Goal: Communication & Community: Participate in discussion

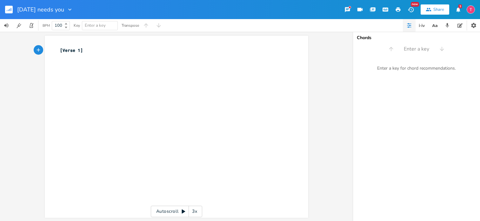
click at [140, 60] on div "xxxxxxxxxx [Verse 1] ​" at bounding box center [173, 54] width 229 height 16
type textarea "​"
click at [435, 11] on div "Share" at bounding box center [438, 10] width 11 height 6
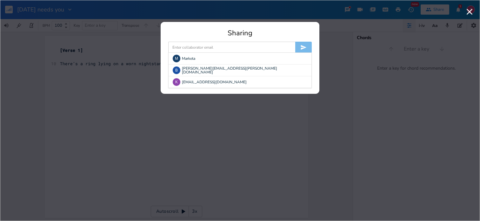
click at [245, 45] on input at bounding box center [231, 47] width 127 height 11
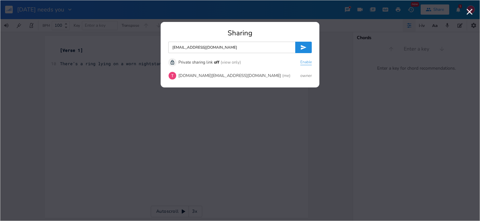
type input "[EMAIL_ADDRESS][DOMAIN_NAME]"
click at [301, 61] on button "Enable" at bounding box center [305, 62] width 11 height 5
click at [302, 61] on button "Disable" at bounding box center [305, 62] width 13 height 5
click at [301, 60] on button "Enable" at bounding box center [305, 62] width 11 height 5
click at [302, 45] on icon "submit" at bounding box center [303, 47] width 6 height 6
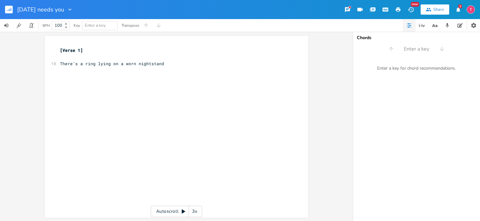
click at [172, 74] on div "xxxxxxxxxx [Verse 1] ​ 10 There’s a ring lying on a worn nightstand ​" at bounding box center [173, 60] width 229 height 29
type textarea "​"
paste textarea
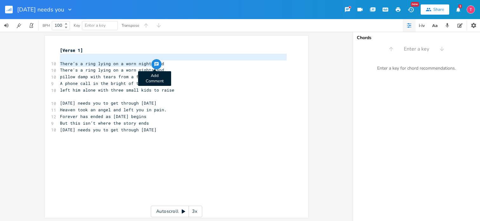
type textarea "There’s a ring lying on a worn nightstand"
drag, startPoint x: 162, startPoint y: 60, endPoint x: 159, endPoint y: 65, distance: 5.7
click at [159, 65] on div "[Verse 1] ​ 10 There’s a ring lying on a worn nightstand 10 There's a ring lyin…" at bounding box center [173, 93] width 229 height 92
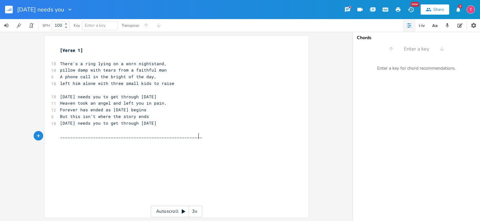
type textarea "________________________________________________________________"
click at [191, 26] on div "BPM 100 Key Enter a key Transpose" at bounding box center [240, 25] width 480 height 13
click at [348, 7] on icon "button" at bounding box center [347, 9] width 5 height 5
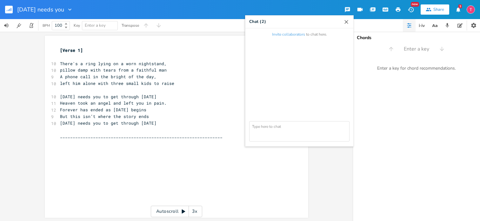
click at [348, 19] on icon "button" at bounding box center [346, 22] width 6 height 6
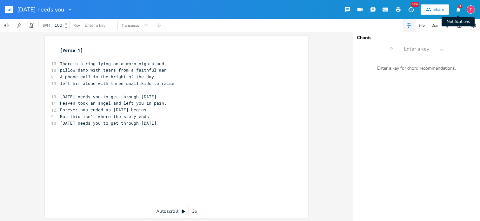
click at [456, 12] on icon "button" at bounding box center [458, 10] width 6 height 6
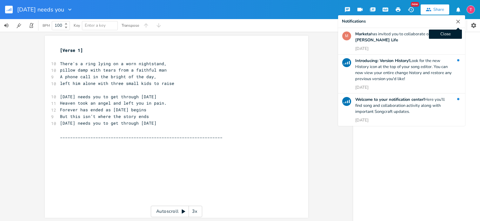
click at [460, 23] on icon "button" at bounding box center [458, 22] width 4 height 4
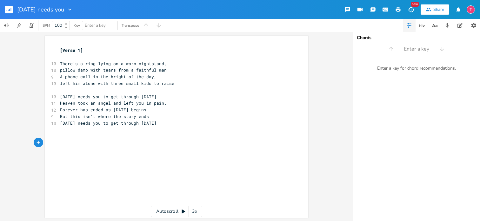
scroll to position [0, 0]
click at [76, 149] on div "x [Verse 1] ​ 10 There's a ring lying on a worn nightstand, 10 pillow damp with…" at bounding box center [181, 133] width 245 height 174
type textarea "Thats odd..let me see"
click at [56, 92] on div "x [Verse 1] ​ 10 There's a ring lying on a worn nightstand, 10 pillow damp with…" at bounding box center [177, 127] width 264 height 182
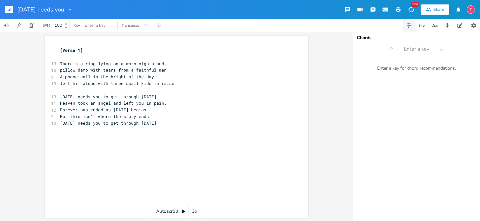
click at [53, 89] on div "x [Verse 1] ​ 10 There's a ring lying on a worn nightstand, 10 pillow damp with…" at bounding box center [177, 127] width 264 height 182
click at [174, 89] on pre "​" at bounding box center [173, 90] width 229 height 7
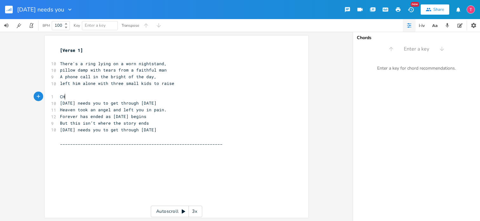
type textarea "CHo"
type textarea "Chourus"
type textarea "rous"
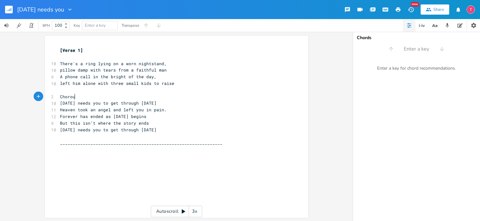
scroll to position [0, 8]
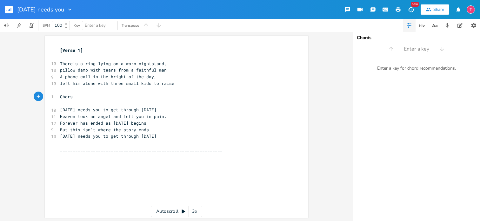
type textarea "u"
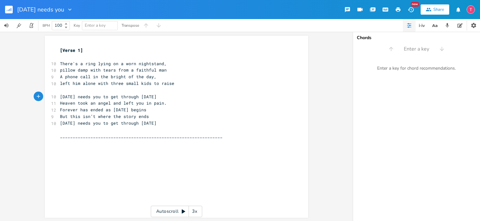
click at [435, 9] on div "Share" at bounding box center [438, 10] width 11 height 6
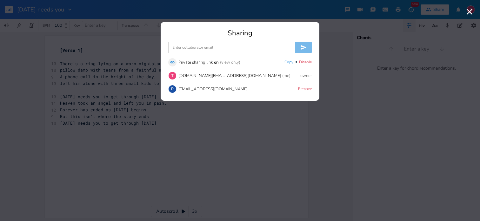
drag, startPoint x: 269, startPoint y: 44, endPoint x: 283, endPoint y: 40, distance: 14.0
click at [269, 44] on input at bounding box center [231, 47] width 127 height 11
type input "[EMAIL_ADDRESS][DOMAIN_NAME]"
click at [306, 49] on icon "submit" at bounding box center [303, 47] width 6 height 6
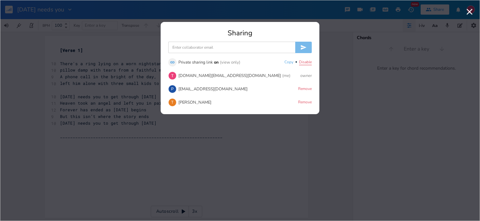
click at [300, 62] on button "Disable" at bounding box center [305, 62] width 13 height 5
click at [282, 46] on input at bounding box center [231, 47] width 127 height 11
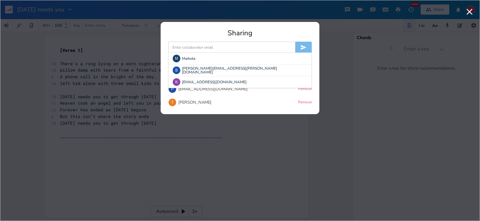
type input "[EMAIL_ADDRESS][DOMAIN_NAME]"
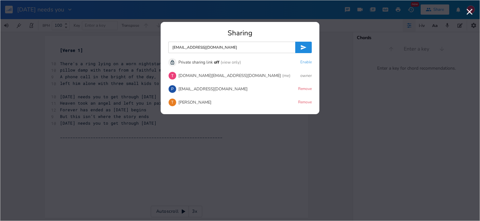
click at [303, 47] on icon "submit" at bounding box center [304, 47] width 6 height 5
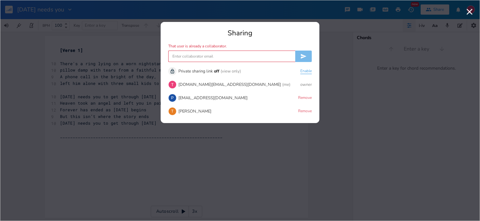
click at [304, 69] on button "Enable" at bounding box center [305, 71] width 11 height 5
click at [303, 70] on button "Disable" at bounding box center [305, 71] width 13 height 5
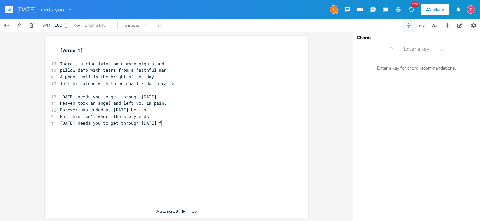
click at [331, 8] on div "T" at bounding box center [334, 9] width 8 height 8
click at [87, 155] on div "x [Verse 1] ​ 10 There's a ring lying on a worn nightstand, 10 pillow damp with…" at bounding box center [181, 133] width 245 height 174
type textarea "are you wo"
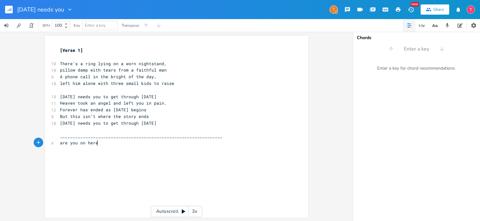
type textarea "on here?"
click at [88, 155] on pre at bounding box center [173, 156] width 229 height 7
click at [111, 142] on pre "are you on here?" at bounding box center [173, 142] width 229 height 7
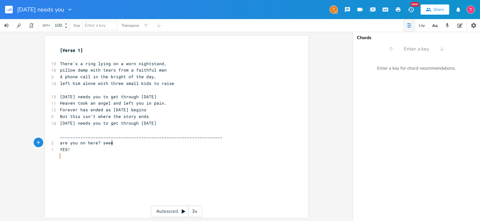
type textarea "sweet"
type textarea "this allows me to multitask sometimes, especially wheni"
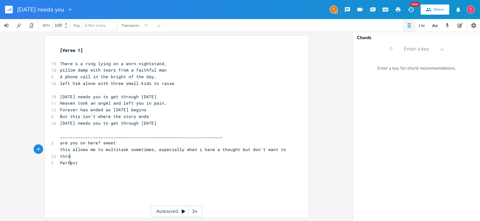
scroll to position [0, 76]
type textarea "i have a thought but don't want to throu"
type textarea "w it in a song yet"
click at [155, 131] on pre "​" at bounding box center [173, 129] width 229 height 7
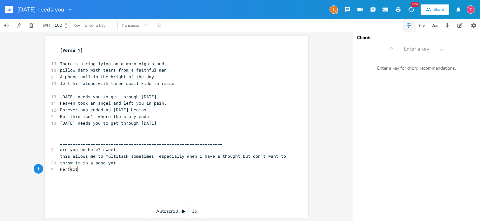
click at [115, 168] on pre "Perf ect" at bounding box center [173, 169] width 229 height 7
click at [126, 160] on pre "this allows me to multitask sometimes, especially when i have a thought but don…" at bounding box center [173, 159] width 229 height 13
click at [127, 151] on pre "are you on here? sweet" at bounding box center [173, 149] width 229 height 7
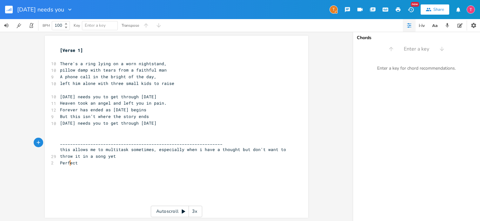
type textarea "-"
click at [97, 173] on pre "​" at bounding box center [173, 175] width 229 height 7
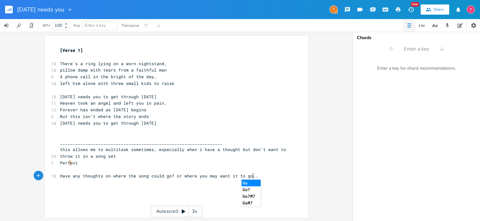
type textarea "Have any thoughts on where the song could go? or where you may want it to go..do"
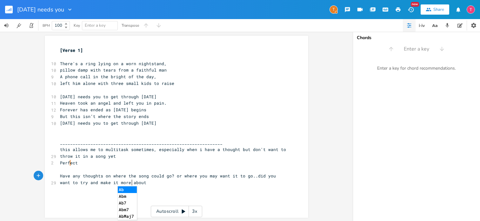
scroll to position [0, 80]
type textarea "id you want to try and make it more about suicide or the thought of it"
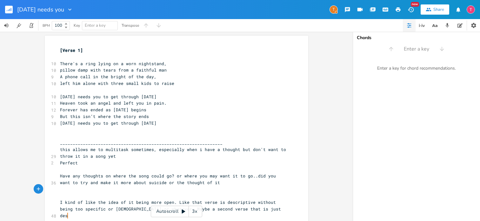
click at [79, 161] on pre "Perfect" at bounding box center [173, 162] width 229 height 7
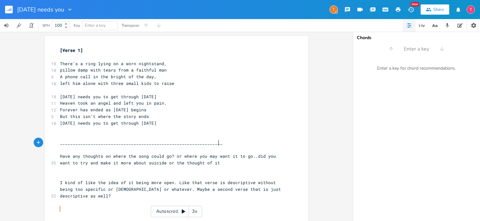
type textarea "gt"
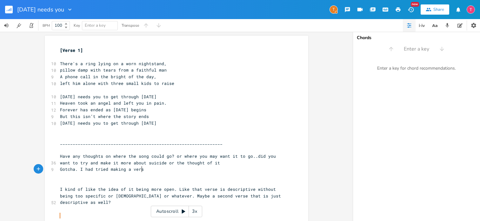
scroll to position [0, 64]
type textarea "Gotcha. I had tried making a verse abot"
type textarea "ut a kid coming up to the bedroom door..missi"
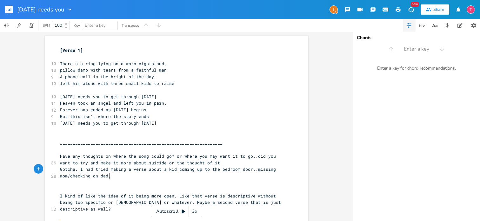
scroll to position [0, 54]
type textarea "ssing mom/checking on dad. but haven't nailed it down na"
type textarea "and don't want to be too clichie"
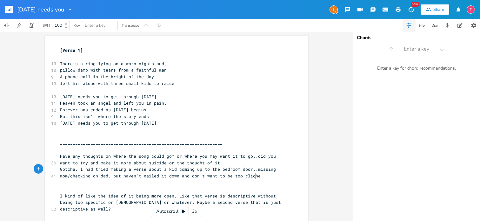
type textarea "e"
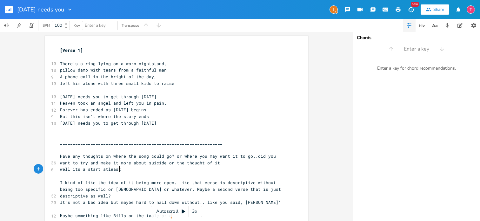
scroll to position [0, 41]
type textarea "well its a start atleast if we can find a medl"
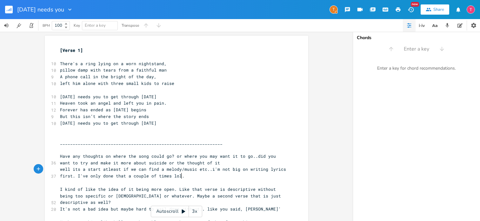
type textarea "lody/music etc..i'm not big on writing lyrics first. I've only done that a coup…"
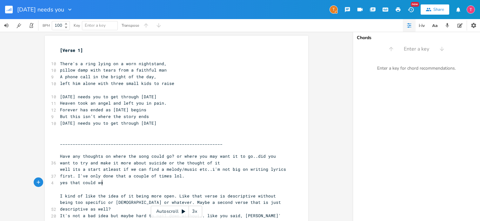
type textarea "yes that could work"
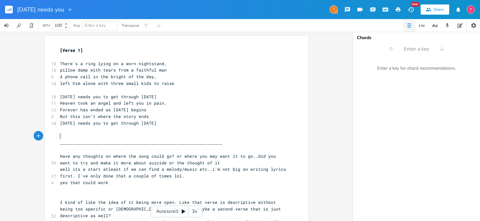
click at [204, 136] on pre "​" at bounding box center [173, 136] width 229 height 7
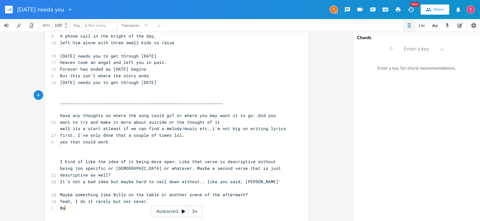
scroll to position [43, 0]
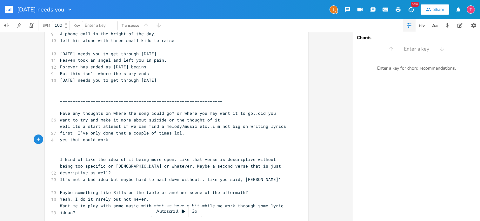
click at [134, 142] on pre "yes that could work" at bounding box center [173, 139] width 229 height 7
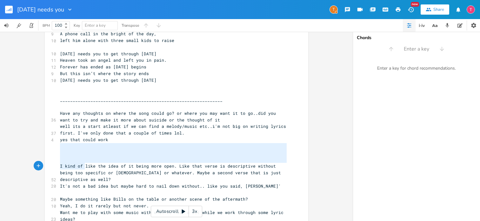
click at [84, 168] on span "I kind of like the idea of it being more open. Like that verse is descriptive w…" at bounding box center [172, 172] width 224 height 19
type textarea "e"
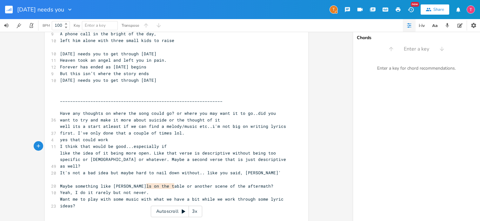
type textarea "I think that would be good...especially if ew"
type textarea "we need to make some changes tothe"
type textarea "the flow of it"
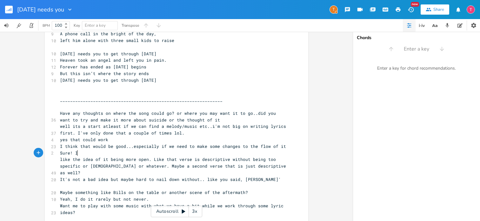
scroll to position [0, 12]
type textarea "Sure! I am struggling to come up with mus"
type textarea "ch ju"
type textarea "mainly because I've been inf"
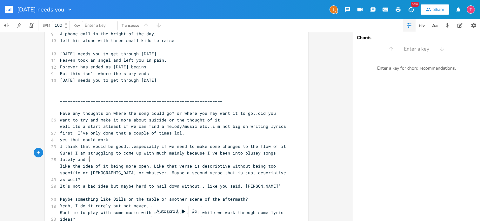
type textarea "to blusey songs lately and ths"
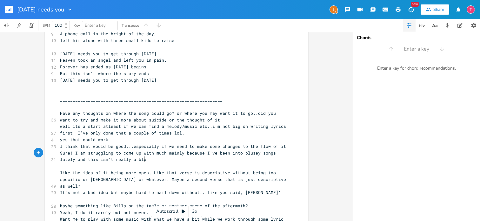
type textarea "is isn't really a blusy"
type textarea "ey type"
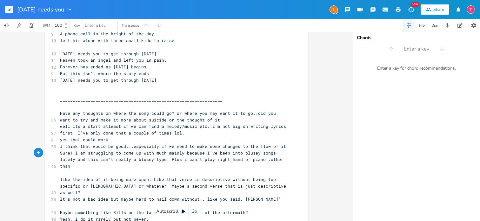
type textarea ". Plus i can't play right hand of piano..other than o"
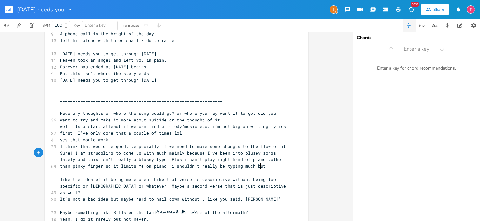
scroll to position [0, 138]
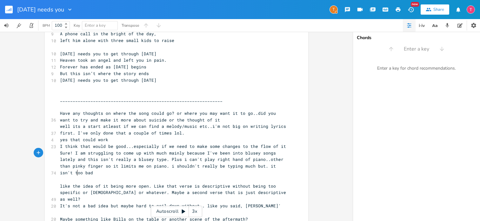
type textarea "pinky finger so it limits me on piano. i shouldn't really be typing much but. i…"
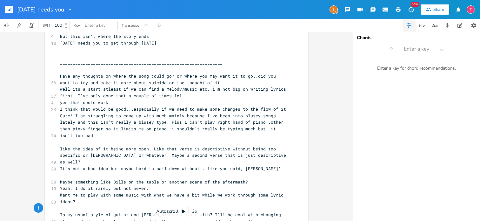
scroll to position [93, 0]
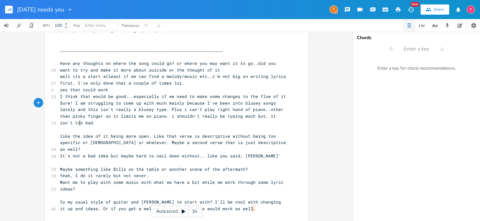
click at [99, 122] on pre "Sure! I am struggling to come up with much mainly because I've been into blusey…" at bounding box center [173, 113] width 229 height 26
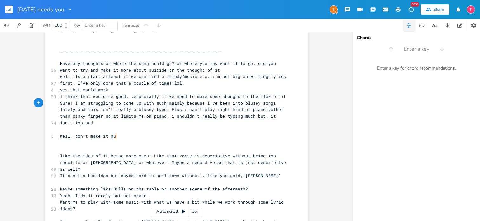
click at [99, 122] on pre "Sure! I am struggling to come up with much mainly because I've been into blusey…" at bounding box center [173, 113] width 229 height 26
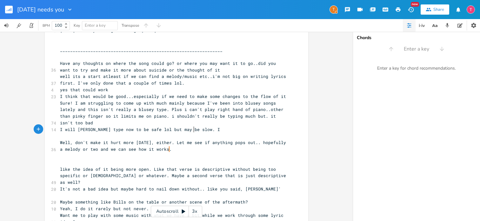
scroll to position [0, 100]
type textarea "I will [PERSON_NAME] type now to be safe lol but may be slow. I have it going"
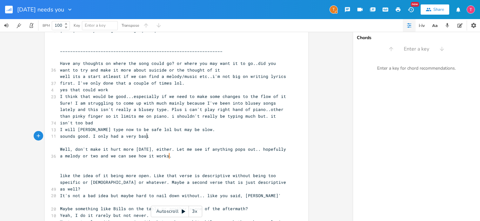
scroll to position [0, 68]
type textarea "sounds good. I only had a very basic melody onc"
type textarea "chours"
type textarea "rus first two lines. buyt"
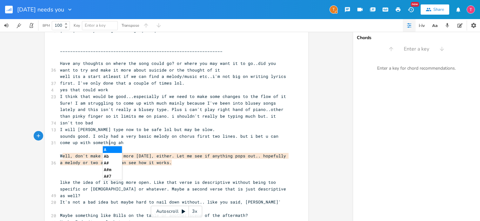
scroll to position [0, 78]
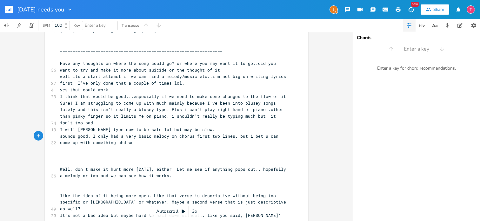
type textarea "t i bet u can come up with something ahd we a"
type textarea "can hash it out/fine to"
type textarea "une it"
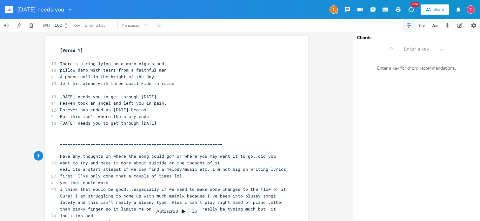
scroll to position [74, 0]
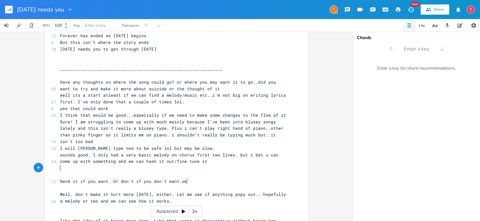
click at [195, 165] on pre "​" at bounding box center [173, 167] width 229 height 7
type textarea "Hubby us a"
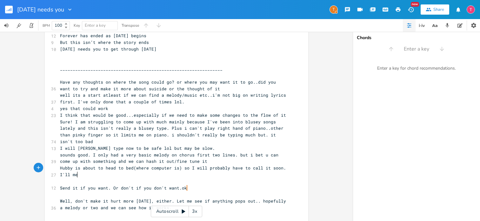
scroll to position [0, 169]
type textarea "is about to head to bed(where computer is) so I will probably have to call it s…"
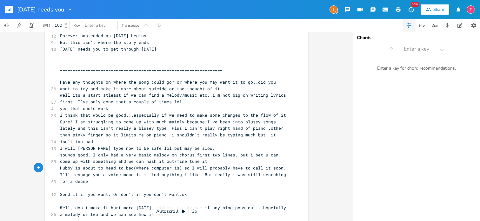
type textarea "ssage you a voice memo if i find anything i like. But really i was still search…"
type textarea "ent l"
type textarea "mo"
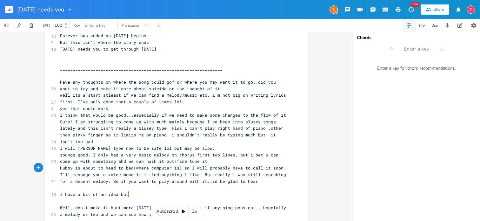
scroll to position [0, 120]
type textarea "elody. So if you want to play around with it..id be glad to hear it."
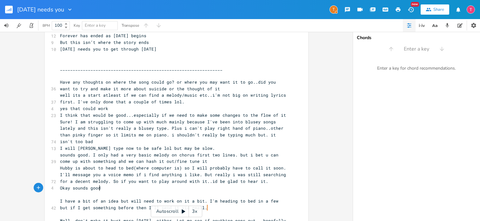
type textarea "Okay sounds good!"
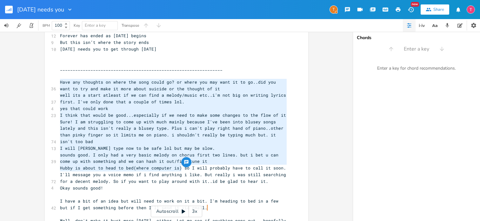
type textarea "Have any thoughts on where the song could go? or where you may want it to go..d…"
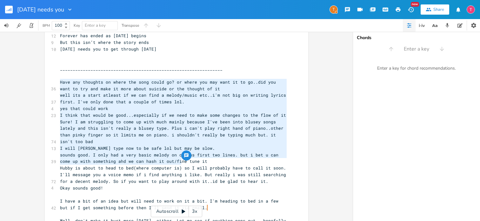
drag, startPoint x: 58, startPoint y: 82, endPoint x: 180, endPoint y: 158, distance: 143.5
click at [180, 158] on div "Have any thoughts on where the song could go? or where you may want it to go..d…" at bounding box center [177, 150] width 264 height 377
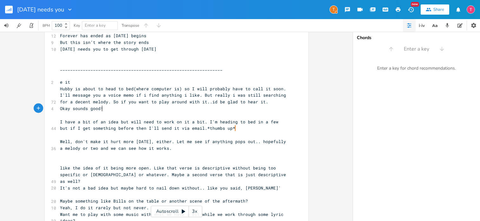
click at [179, 108] on pre "Okay sounds good!" at bounding box center [173, 108] width 229 height 7
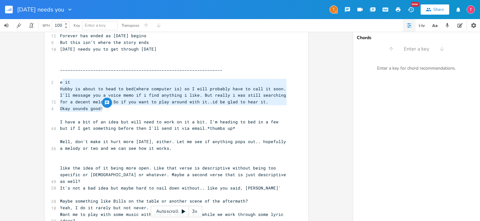
type textarea "e it Hubby is about to head to bed(where computer is) so I will probably have t…"
drag, startPoint x: 164, startPoint y: 110, endPoint x: 58, endPoint y: 81, distance: 109.8
click at [59, 81] on div "[Verse 1] ​ 10 There's a ring lying on a worn nightstand, 10 pillow damp with t…" at bounding box center [173, 111] width 229 height 277
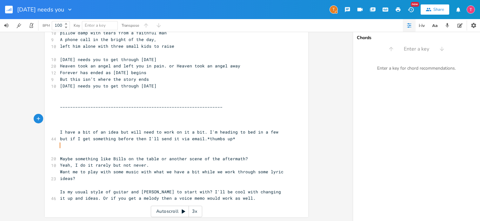
scroll to position [30, 0]
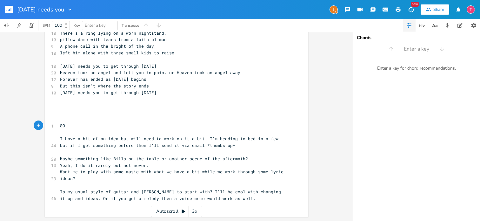
type textarea "SOu"
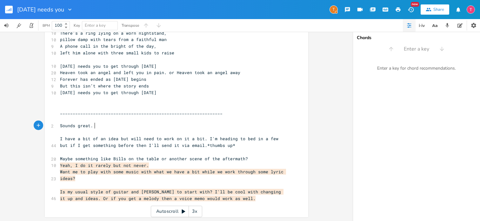
scroll to position [1, 0]
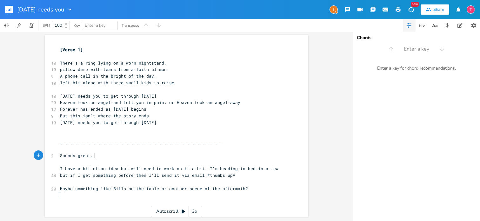
type textarea "ounds great."
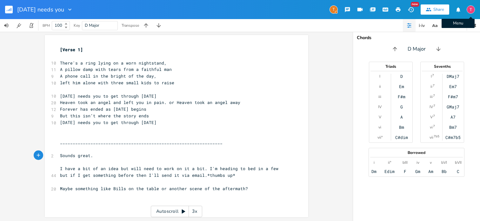
click at [468, 10] on img "button" at bounding box center [471, 9] width 8 height 8
click at [439, 53] on span "Sign Out" at bounding box center [438, 55] width 15 height 4
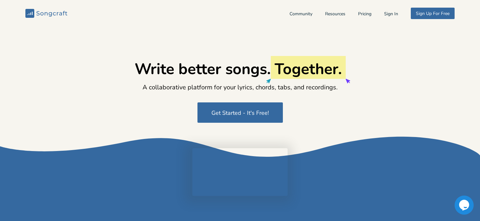
type input "[DOMAIN_NAME][EMAIL_ADDRESS][DOMAIN_NAME]"
